Goal: Use online tool/utility: Use online tool/utility

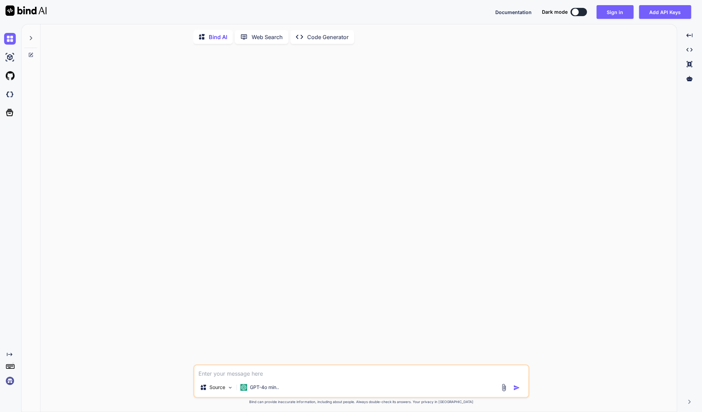
scroll to position [1, 0]
click at [624, 9] on button "Sign in" at bounding box center [614, 12] width 37 height 14
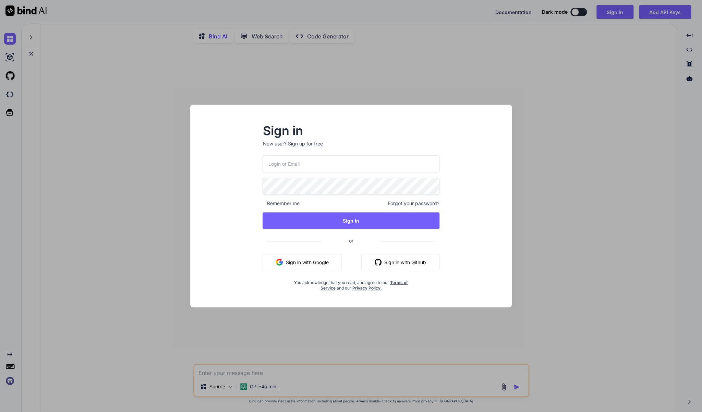
click at [292, 162] on input "email" at bounding box center [350, 163] width 176 height 17
type input "[EMAIL_ADDRESS][DOMAIN_NAME]"
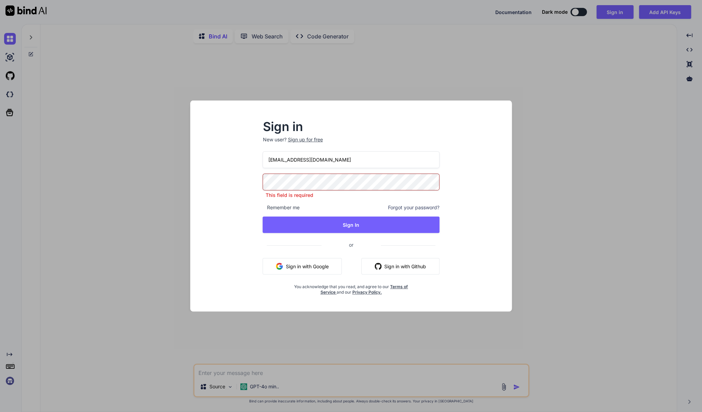
drag, startPoint x: 72, startPoint y: 200, endPoint x: 230, endPoint y: 201, distance: 157.3
click at [75, 199] on div "Sign in New user? Sign up for free [EMAIL_ADDRESS][DOMAIN_NAME] This field is r…" at bounding box center [351, 206] width 702 height 412
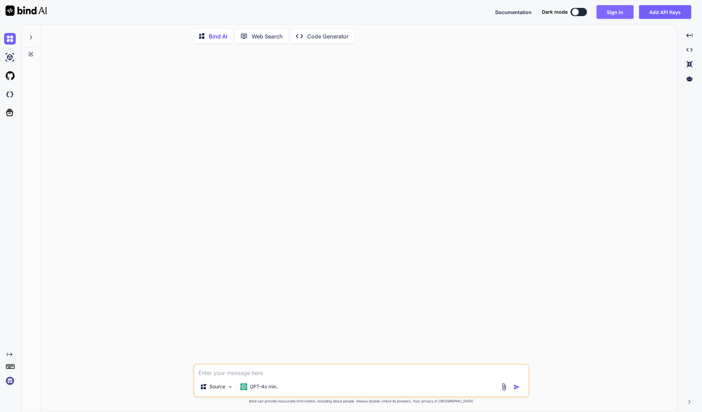
click at [623, 9] on button "Sign in" at bounding box center [614, 12] width 37 height 14
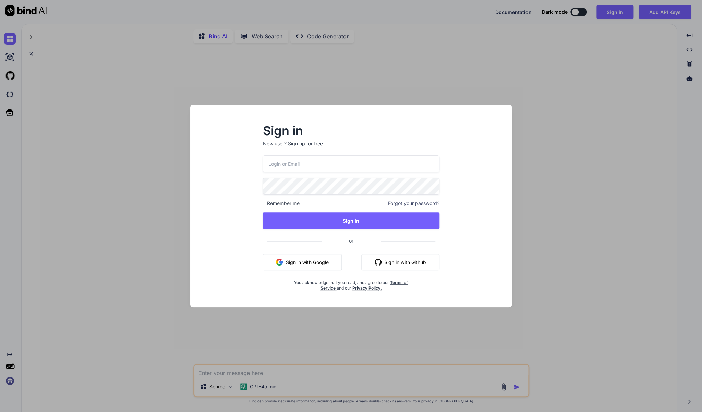
click at [342, 162] on input "email" at bounding box center [350, 163] width 176 height 17
type input "[EMAIL_ADDRESS][DOMAIN_NAME]"
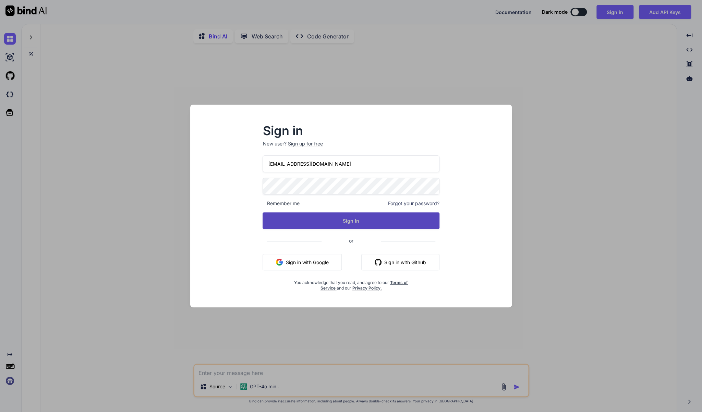
click at [352, 217] on button "Sign In" at bounding box center [350, 220] width 176 height 16
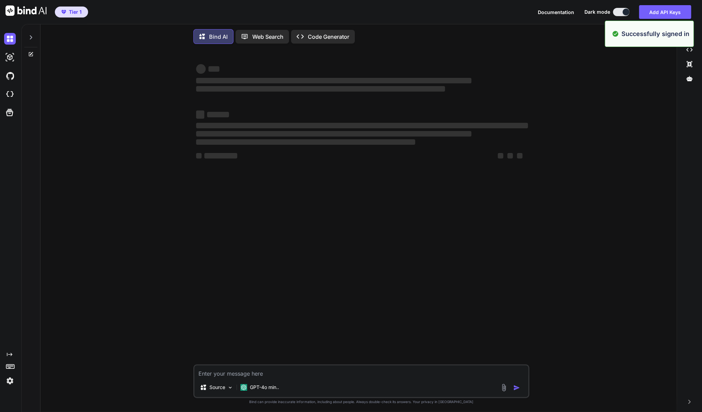
click at [28, 34] on div at bounding box center [30, 36] width 13 height 24
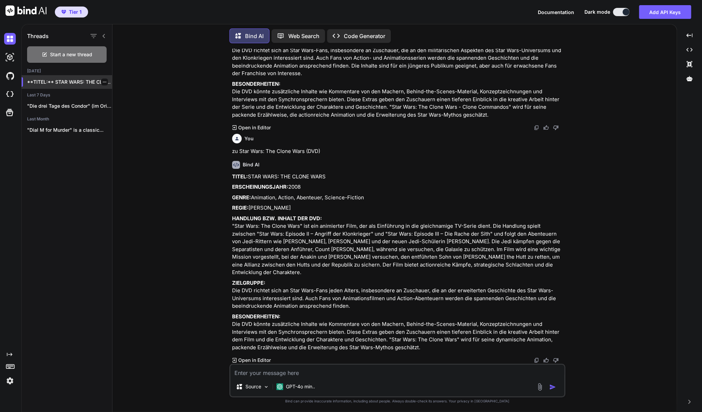
scroll to position [982, 0]
click at [65, 83] on p "**TITEL:** STAR WARS: THE CLONE WARS **ERSCHEINUNGSJAHR:**..." at bounding box center [69, 81] width 85 height 7
click at [61, 85] on p "**TITEL:** STAR WARS: THE CLONE WARS **ERSCHEINUNGSJAHR:**..." at bounding box center [69, 81] width 85 height 7
click at [289, 370] on textarea at bounding box center [397, 370] width 334 height 12
paste textarea "0w0gLI8L/b/8,,?nKXc"
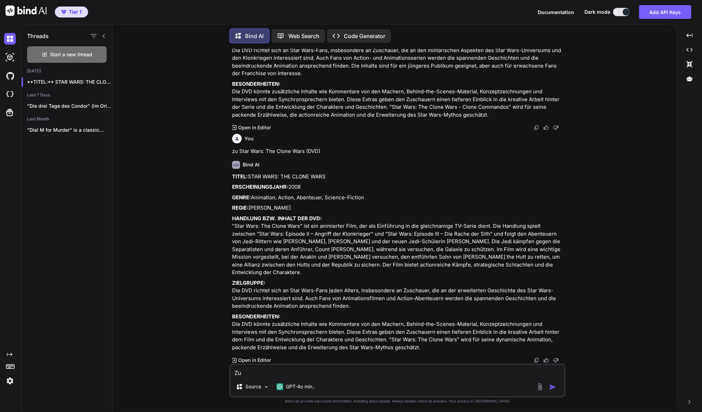
click at [278, 374] on textarea "Zu" at bounding box center [397, 370] width 334 height 12
paste textarea "Game of Thrones - Staffel 4 (Blu-ray)"
drag, startPoint x: 336, startPoint y: 373, endPoint x: 318, endPoint y: 370, distance: 18.5
click at [318, 370] on textarea "Zu Game of Thrones - Staffel 4 (Blu-ray)" at bounding box center [397, 370] width 334 height 12
type textarea "Zu Game of Thrones - Staffel 4 (DVD)"
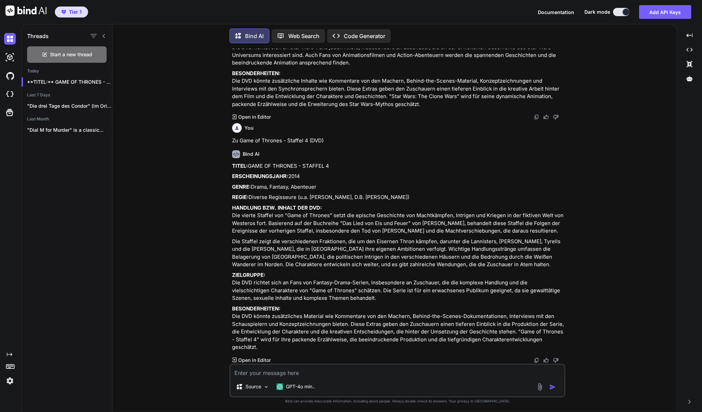
scroll to position [1256, 0]
click at [386, 282] on p "ZIELGRUPPE: Die DVD richtet sich an Fans von Fantasy-Drama-Serien, insbesondere…" at bounding box center [398, 286] width 332 height 31
drag, startPoint x: 384, startPoint y: 290, endPoint x: 231, endPoint y: 134, distance: 218.6
click at [231, 134] on div "You zu Konferenz der Tiere - DVD (Constatin Film) Bind AI TITEL: KONFERENZ DER …" at bounding box center [398, 206] width 334 height 315
copy div "LOREM: IPSU DO SITAMET - CONSECT 1 ADIPISCINGELITSE: 9257 DOEIU: Tempo, Incidid…"
